Goal: Information Seeking & Learning: Learn about a topic

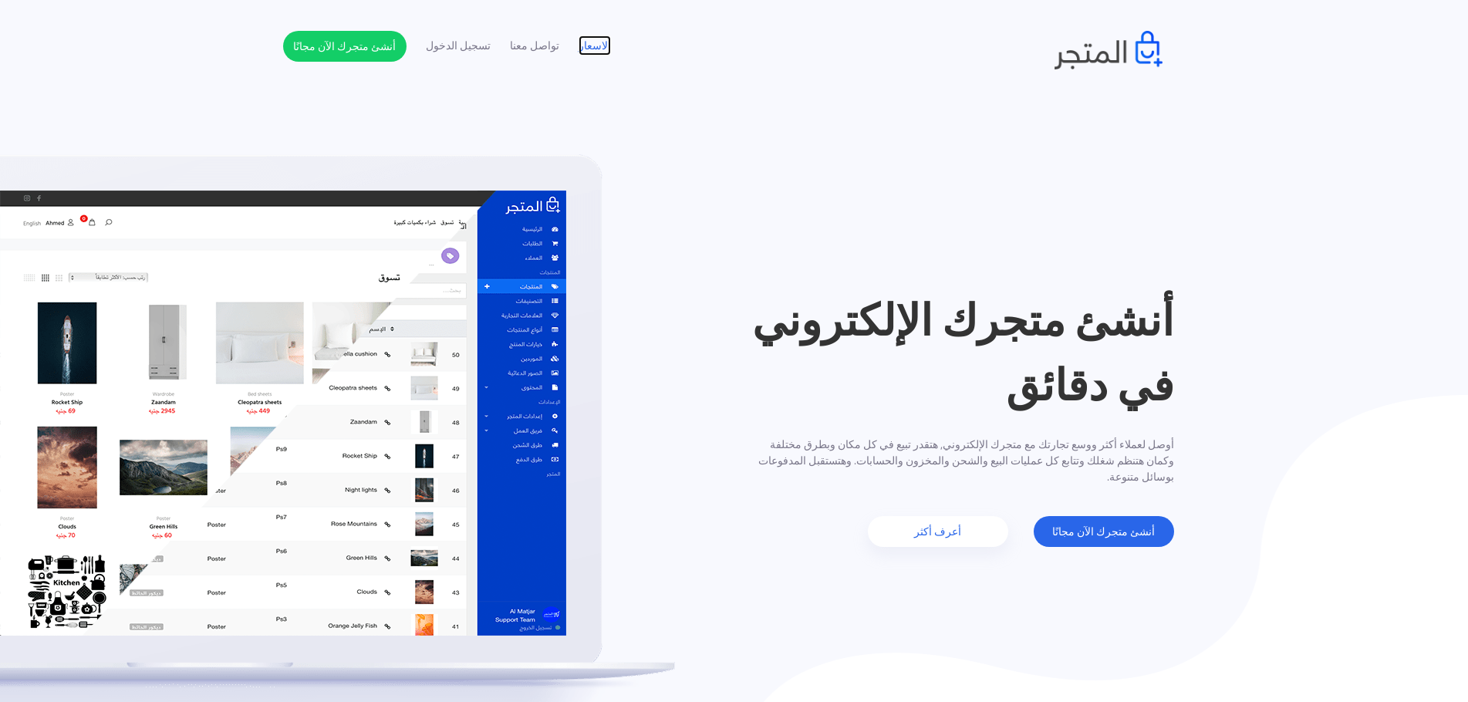
click at [584, 44] on link "الاسعار" at bounding box center [595, 46] width 32 height 16
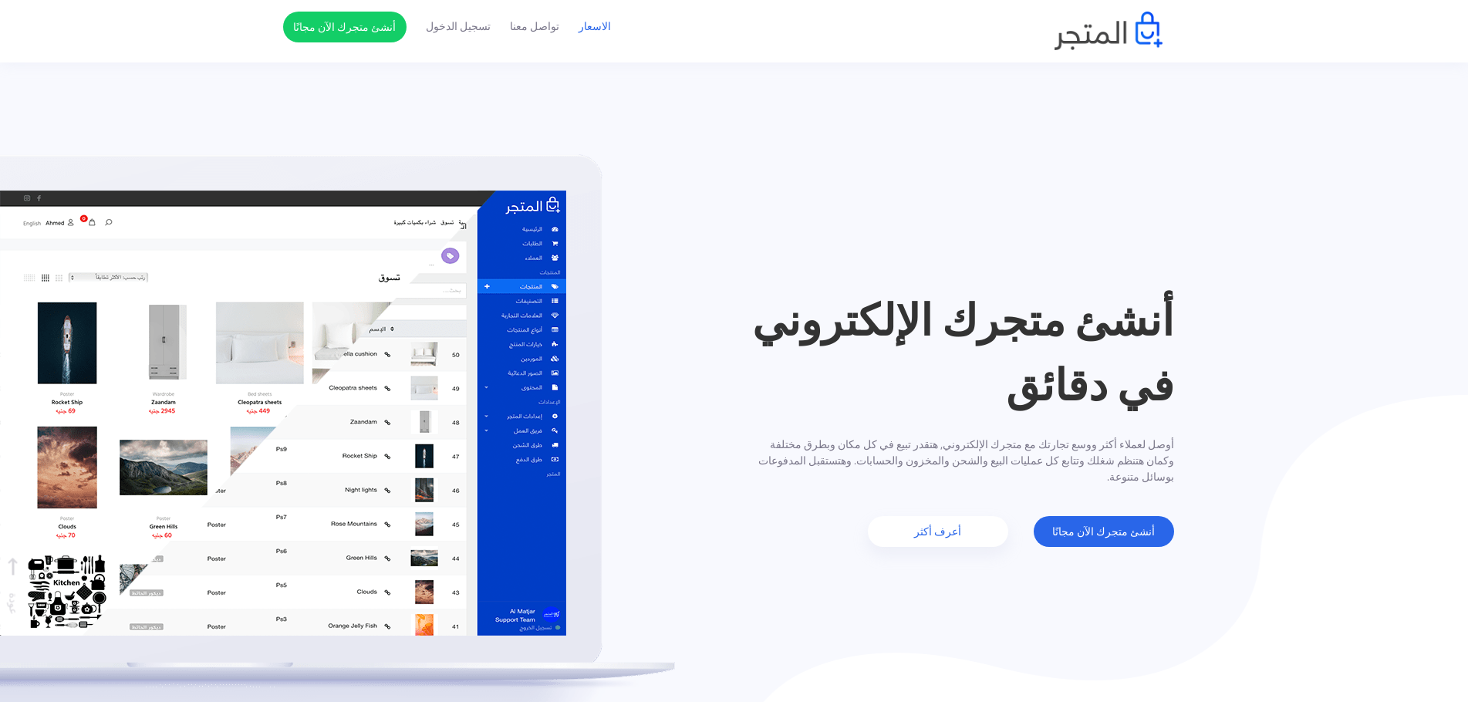
scroll to position [1798, 0]
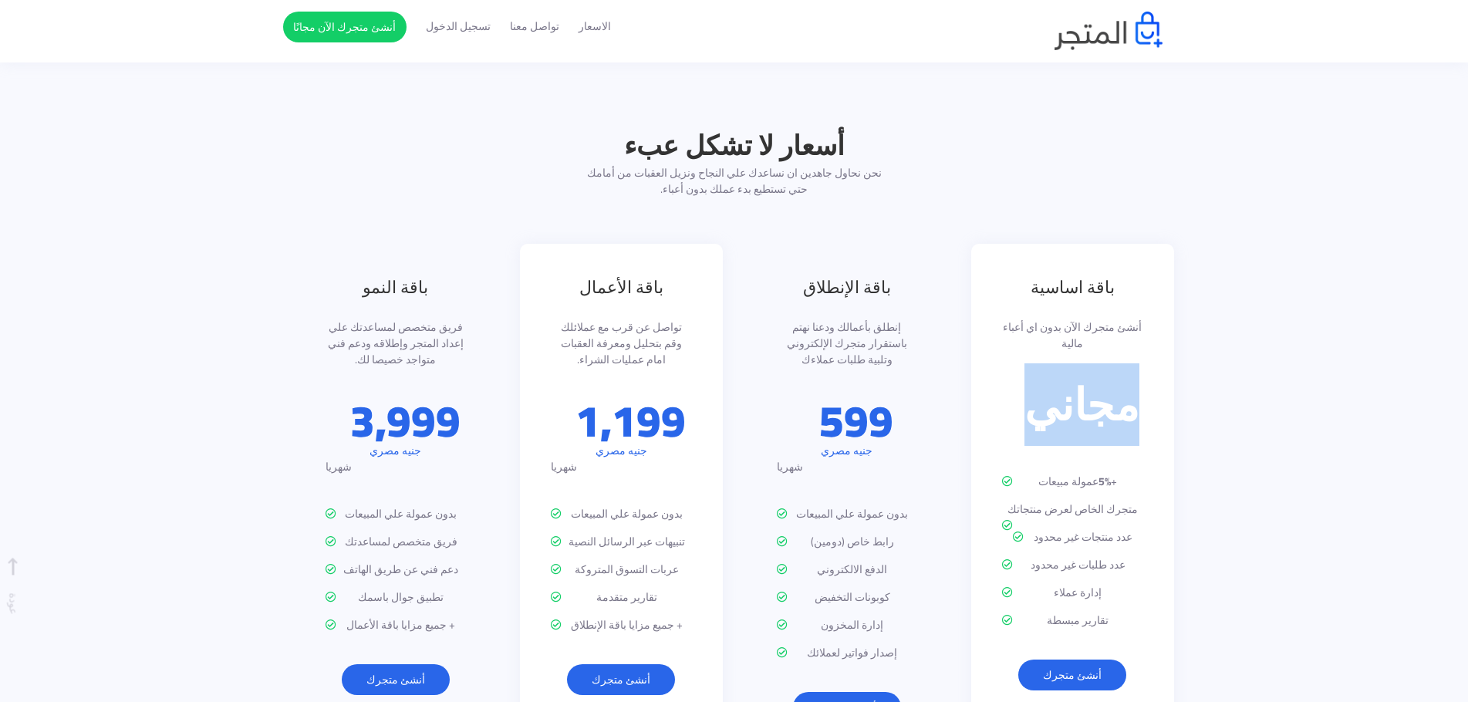
drag, startPoint x: 1015, startPoint y: 371, endPoint x: 1141, endPoint y: 363, distance: 126.0
click at [1140, 383] on p "مجاني" at bounding box center [1082, 405] width 115 height 44
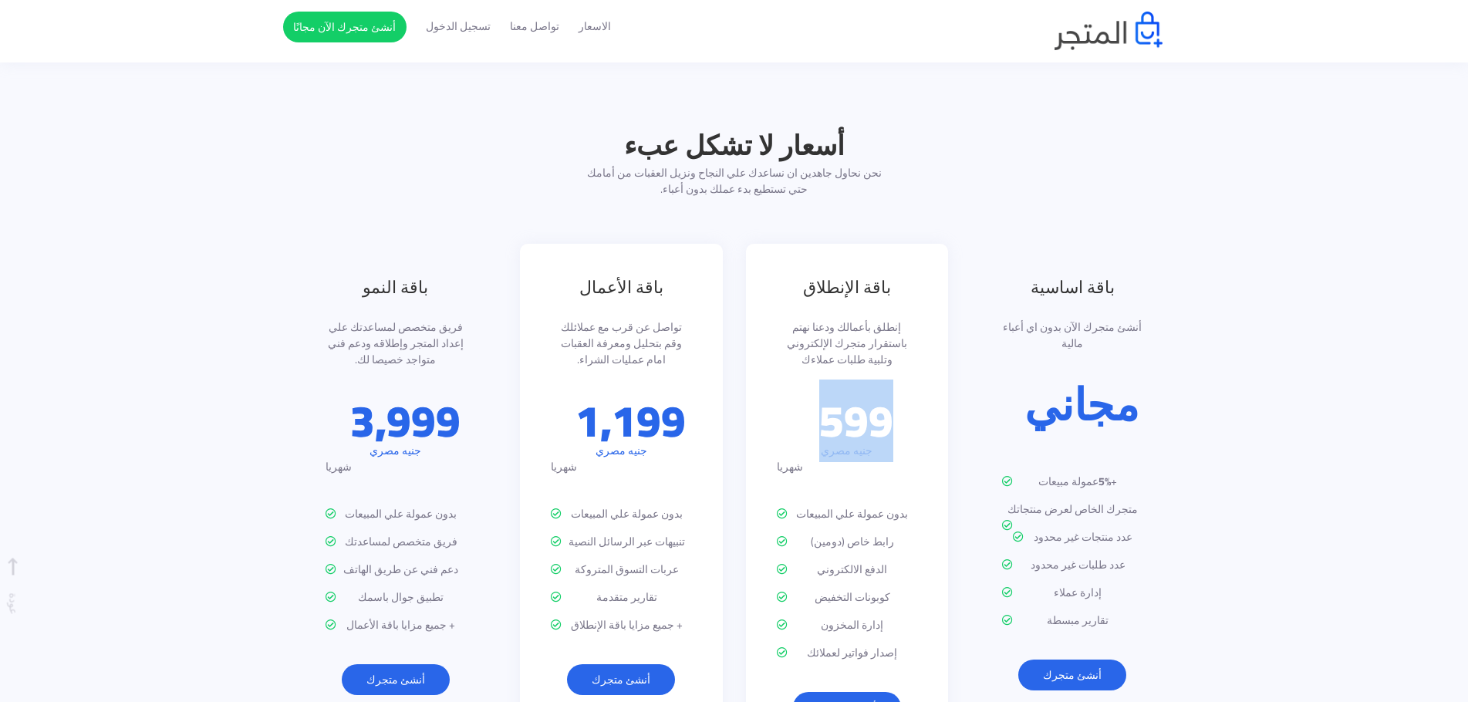
drag, startPoint x: 825, startPoint y: 375, endPoint x: 888, endPoint y: 378, distance: 63.3
click at [888, 399] on p "599" at bounding box center [856, 421] width 74 height 44
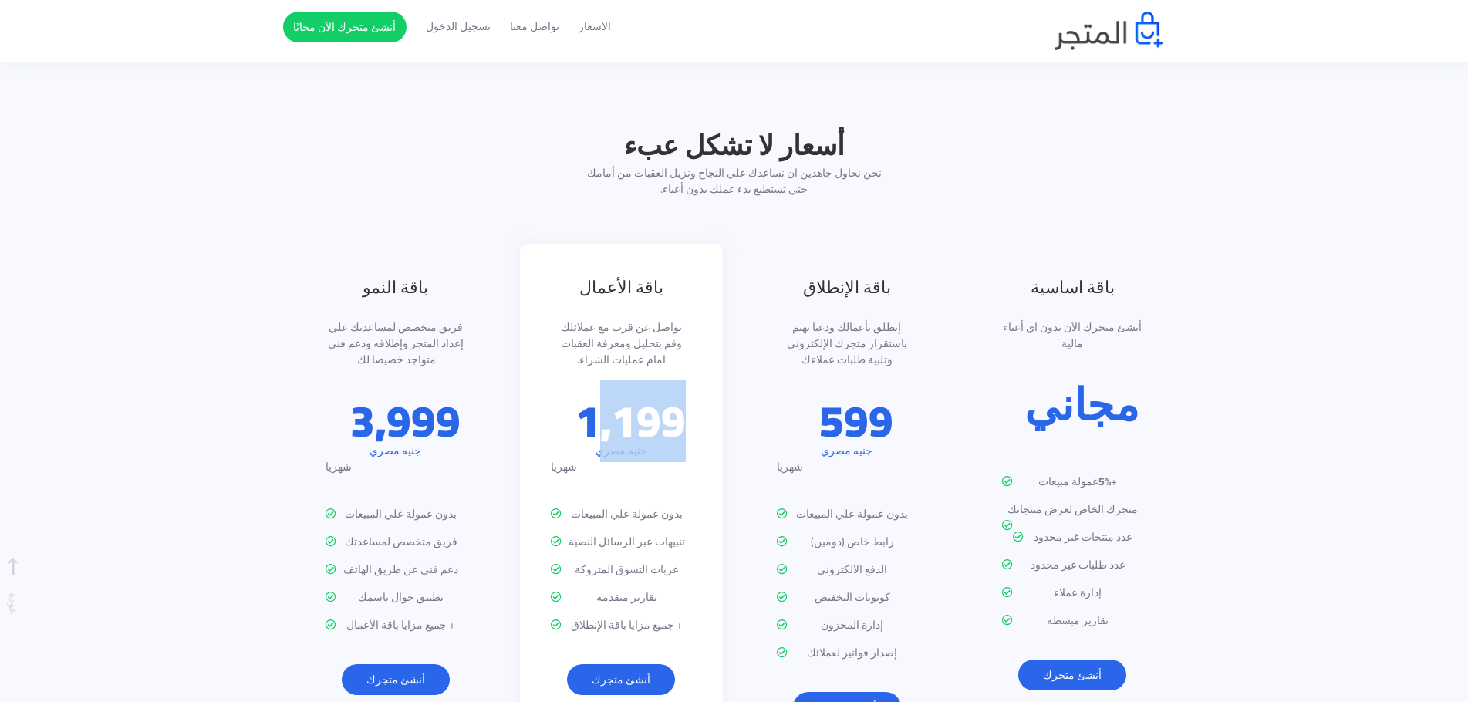
drag, startPoint x: 589, startPoint y: 383, endPoint x: 700, endPoint y: 376, distance: 111.3
click at [700, 376] on div "باقة الأعمال تواصل عن قرب مع عملائلك وقم بتحليل ومعرفة العقبات امام عمليات الشر…" at bounding box center [621, 485] width 203 height 482
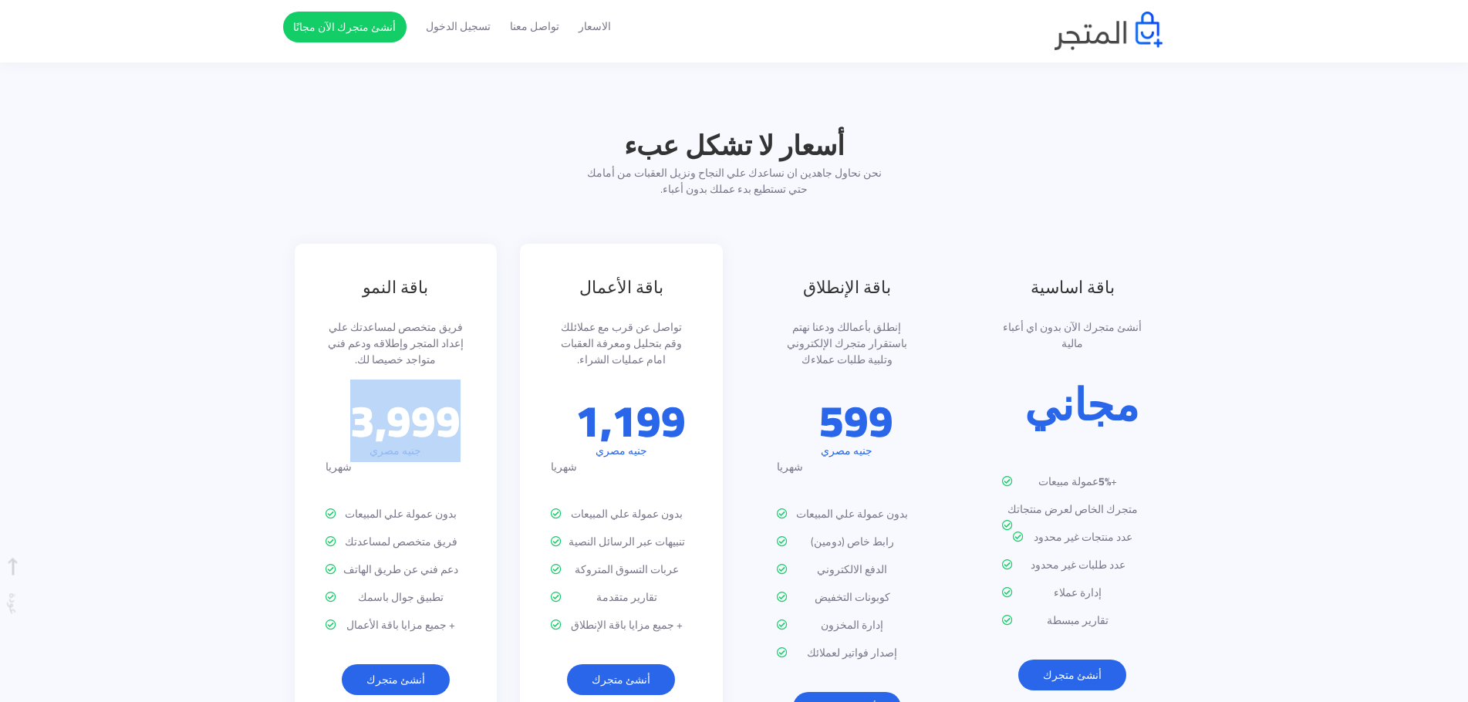
drag, startPoint x: 354, startPoint y: 376, endPoint x: 481, endPoint y: 380, distance: 126.6
click at [481, 380] on div "باقة النمو فريق متخصص لمساعدتك علي إعداد المتجر وإطلاقه ودعم فني متواجد خصيصا ل…" at bounding box center [396, 485] width 203 height 482
click at [1282, 484] on section "أسعار لا تشكل عبء نحن نحاول جاهدين ان نساعدك علي النجاح ونزيل العقبات من أمامك …" at bounding box center [734, 440] width 1468 height 784
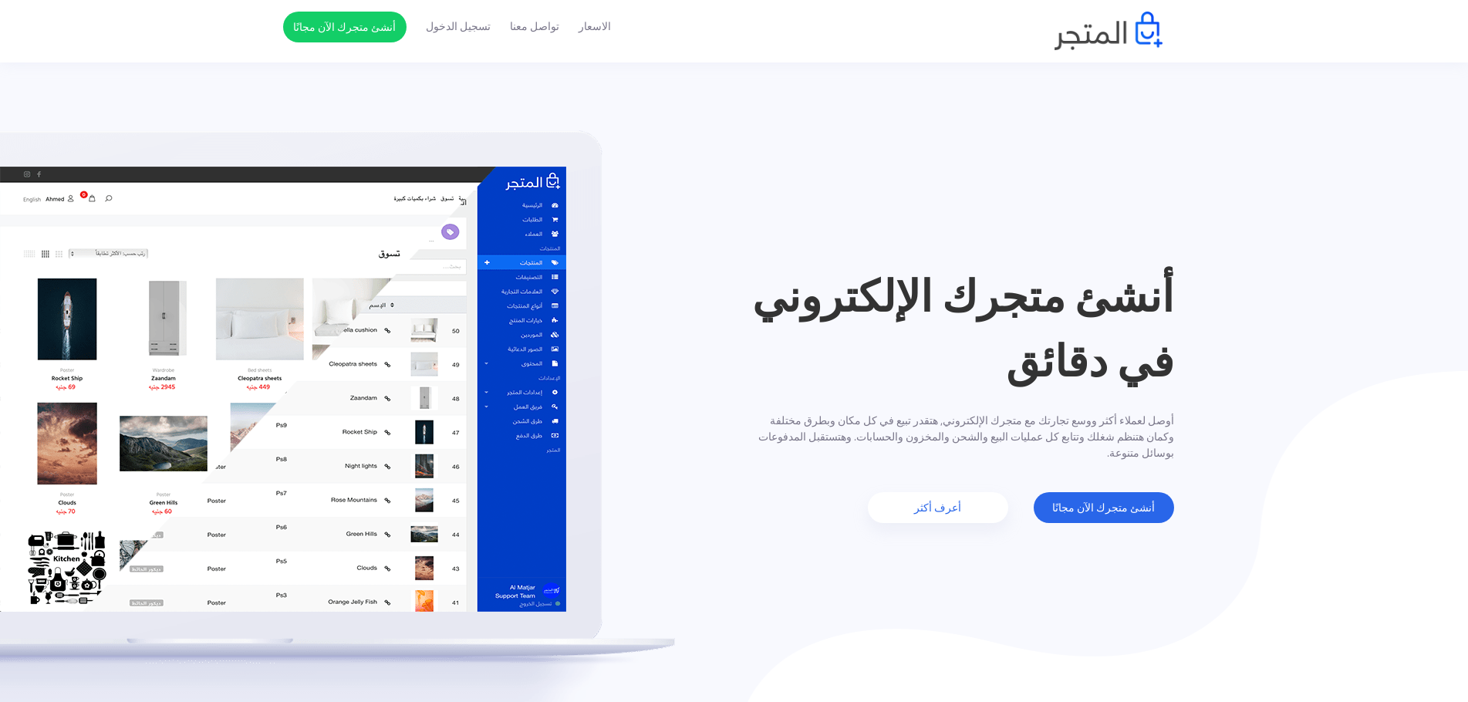
scroll to position [0, 0]
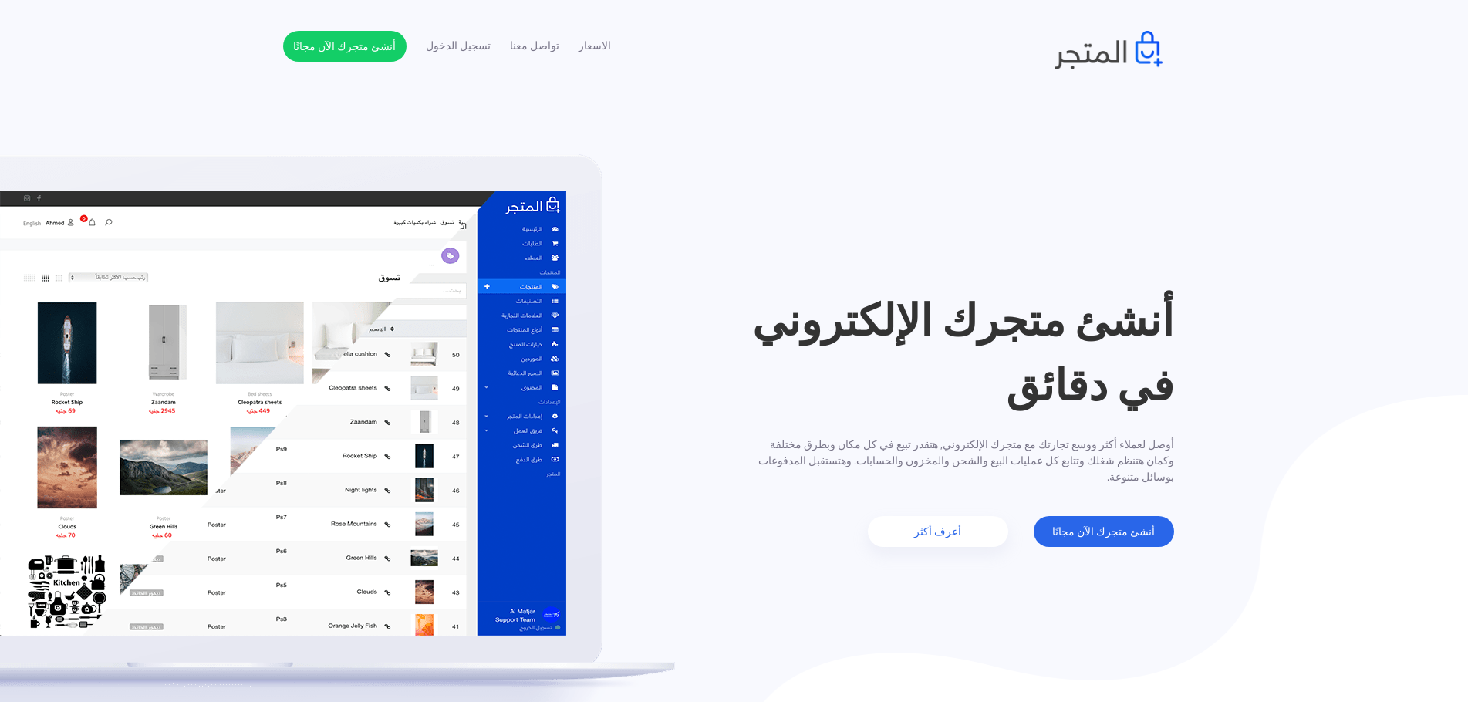
click at [479, 59] on ul "الاسعار تواصل معنا تسجيل الدخول أنشئ متجرك الآن مجانًا" at bounding box center [447, 46] width 328 height 31
click at [513, 53] on link "تواصل معنا" at bounding box center [534, 46] width 49 height 16
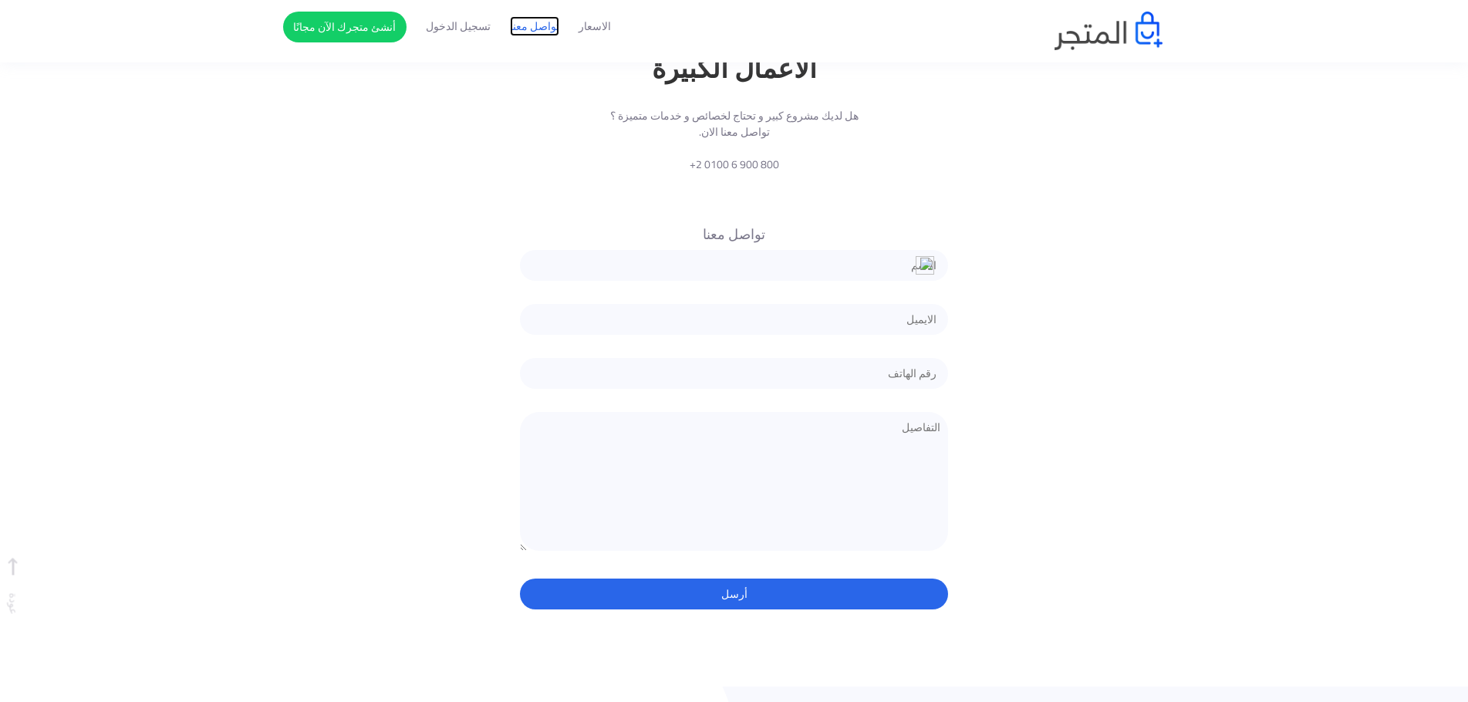
click at [522, 27] on link "تواصل معنا" at bounding box center [534, 27] width 49 height 16
